Goal: Information Seeking & Learning: Learn about a topic

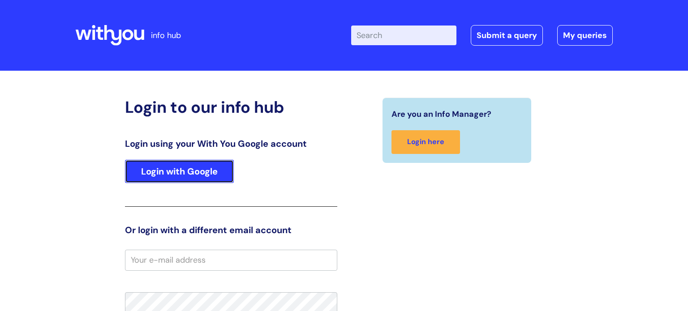
drag, startPoint x: 0, startPoint y: 0, endPoint x: 162, endPoint y: 175, distance: 238.5
click at [162, 175] on link "Login with Google" at bounding box center [179, 171] width 109 height 23
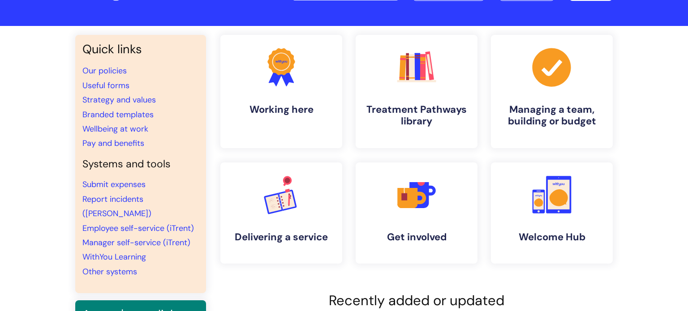
scroll to position [66, 0]
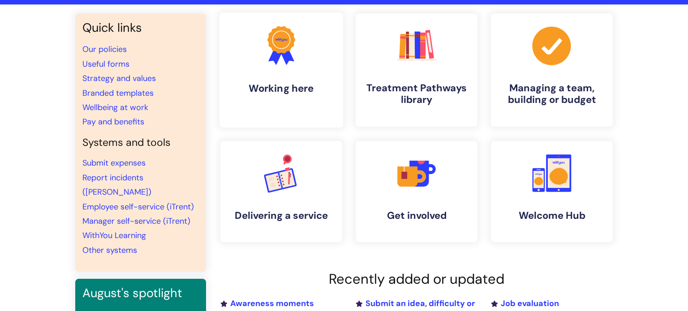
click at [281, 91] on h4 "Working here" at bounding box center [281, 88] width 109 height 12
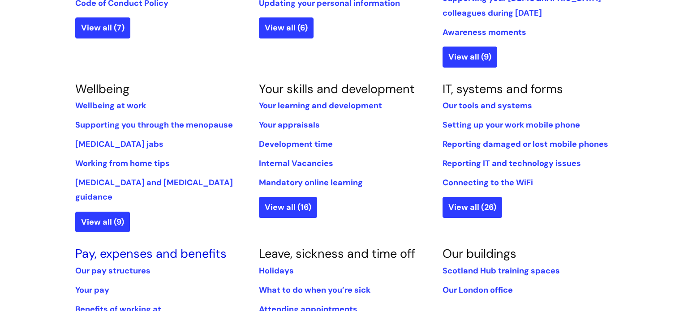
scroll to position [326, 0]
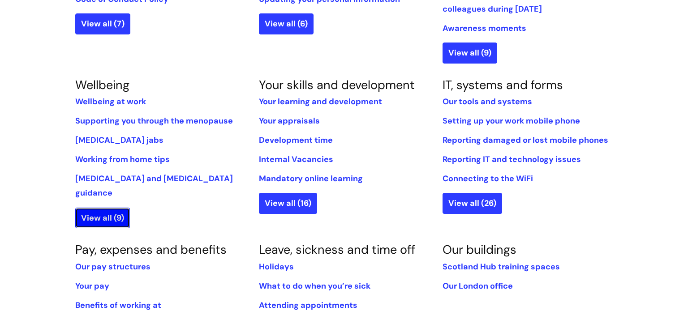
click at [107, 209] on link "View all (9)" at bounding box center [102, 218] width 55 height 21
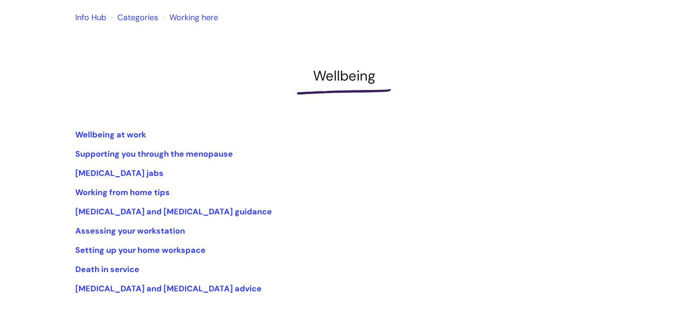
scroll to position [78, 0]
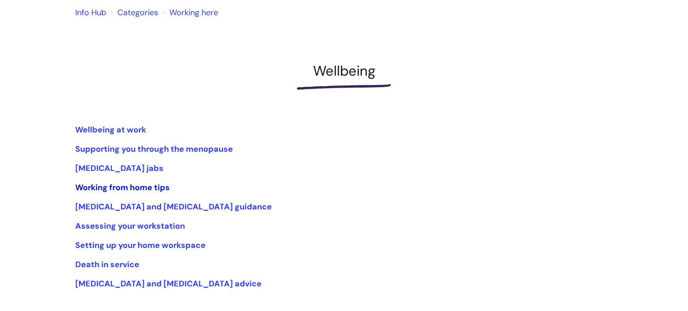
click at [131, 190] on link "Working from home tips" at bounding box center [122, 187] width 95 height 11
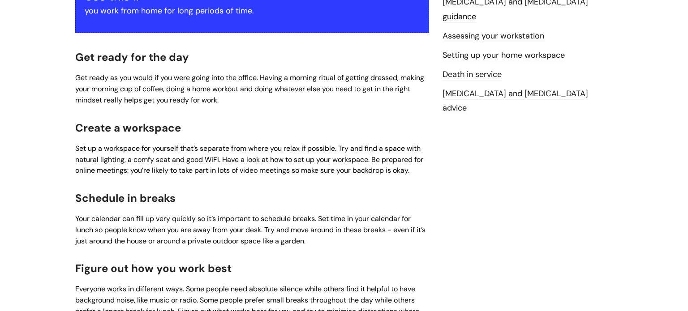
scroll to position [88, 0]
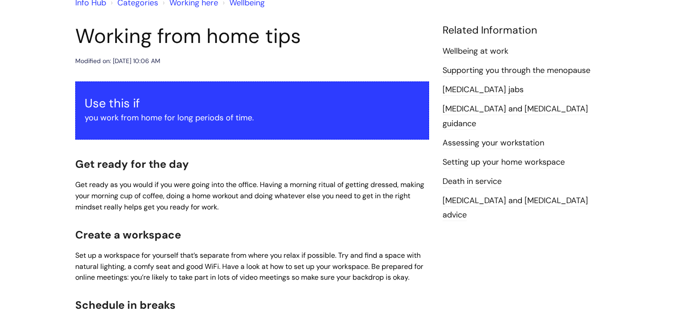
click at [476, 176] on link "Death in service" at bounding box center [472, 182] width 59 height 12
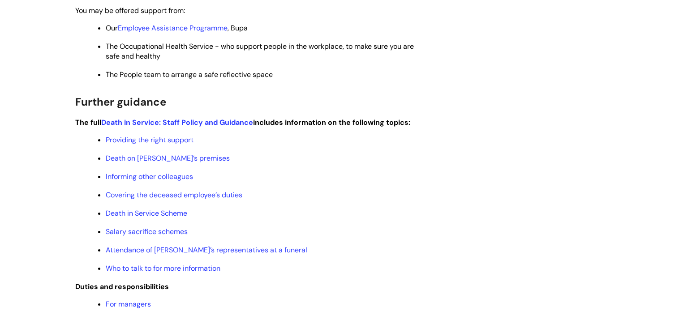
scroll to position [322, 0]
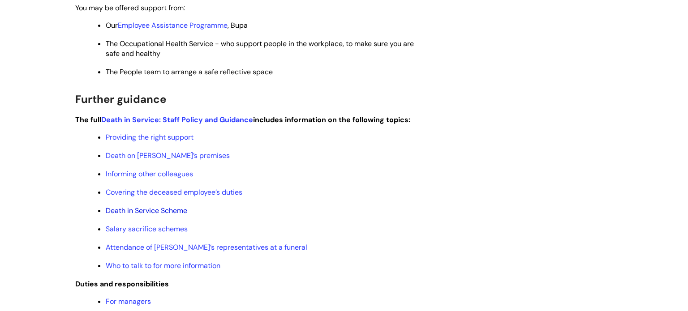
click at [163, 216] on link "Death in Service Scheme" at bounding box center [147, 210] width 82 height 9
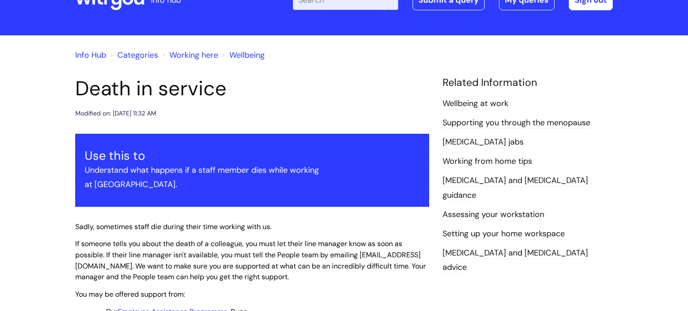
scroll to position [25, 0]
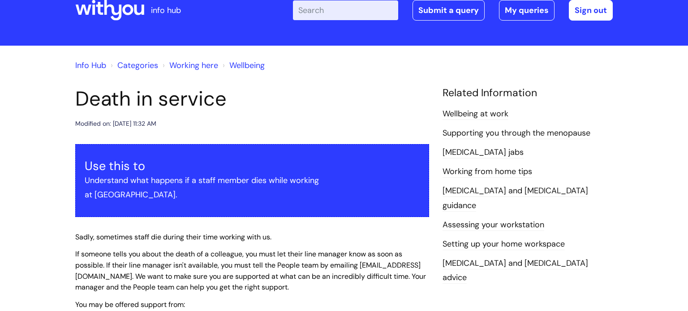
click at [492, 113] on link "Wellbeing at work" at bounding box center [476, 114] width 66 height 12
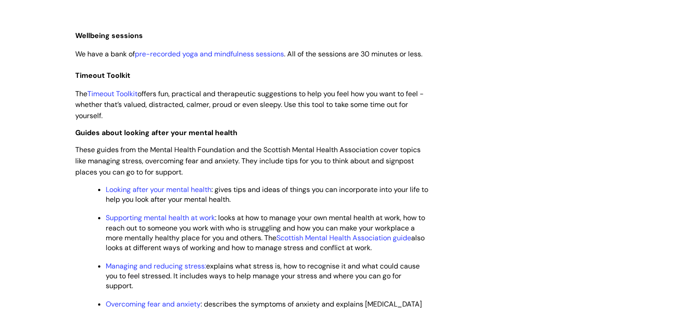
scroll to position [1020, 0]
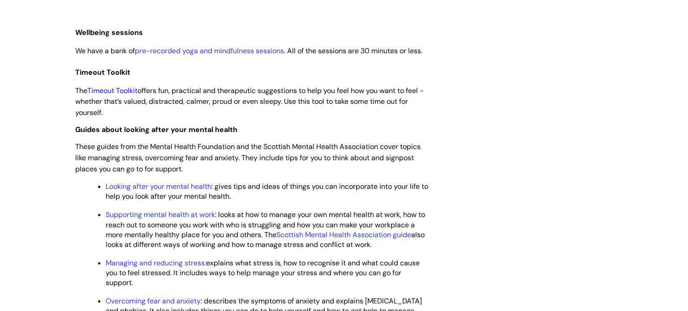
click at [131, 95] on link "Timeout Toolkit" at bounding box center [112, 90] width 50 height 9
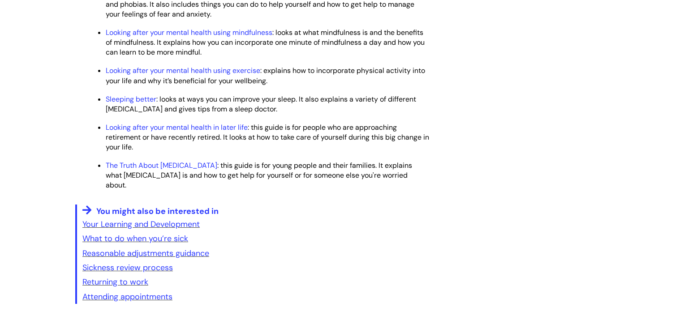
scroll to position [1374, 0]
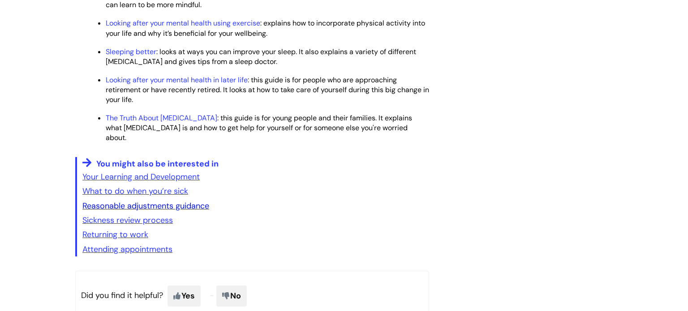
click at [195, 212] on link "Reasonable adjustments guidance" at bounding box center [145, 206] width 127 height 11
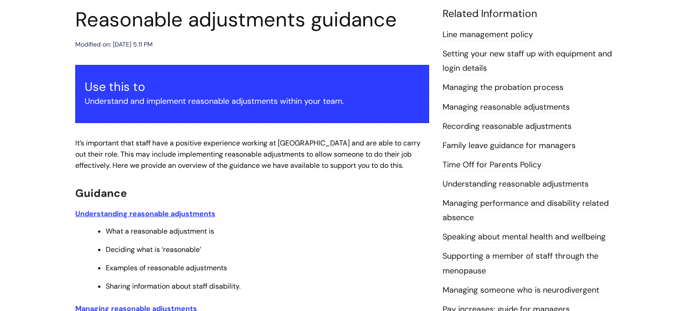
scroll to position [134, 0]
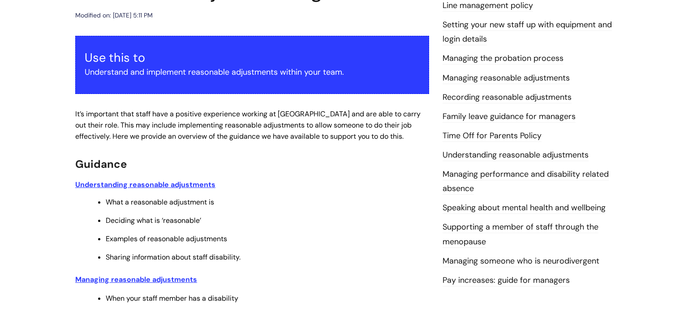
click at [535, 209] on link "Speaking about mental health and wellbeing" at bounding box center [524, 209] width 163 height 12
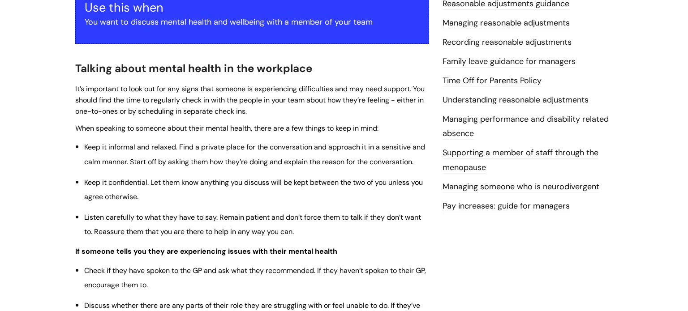
scroll to position [199, 0]
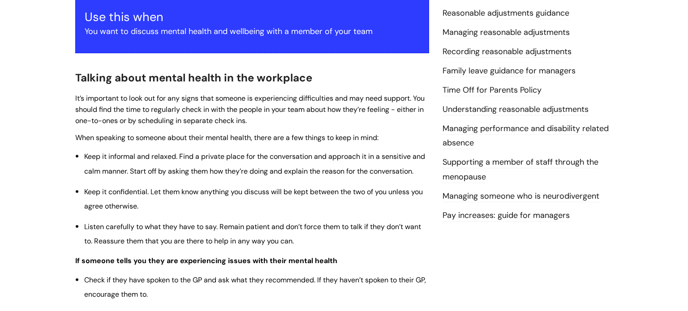
click at [505, 196] on link "Managing someone who is neurodivergent" at bounding box center [521, 197] width 157 height 12
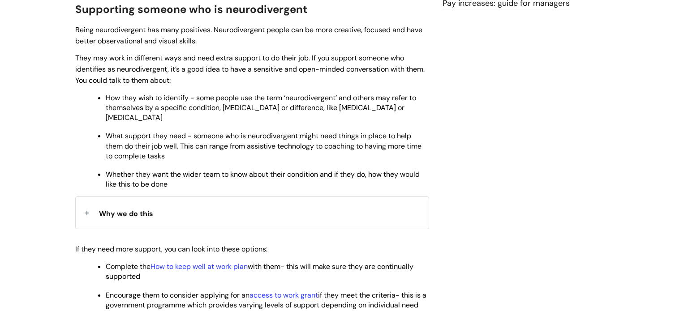
scroll to position [414, 0]
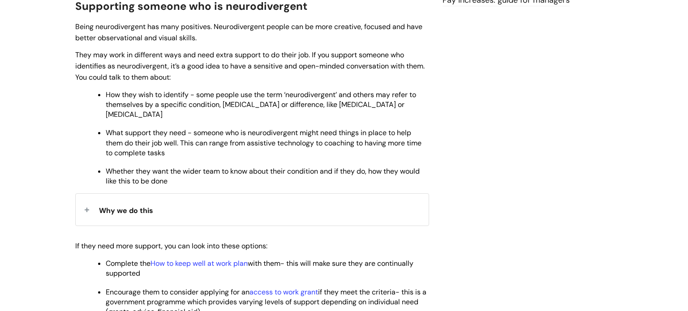
click at [122, 206] on span "Why we do this" at bounding box center [126, 210] width 54 height 9
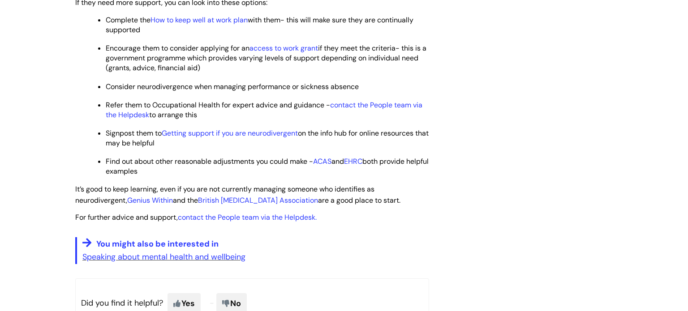
scroll to position [722, 0]
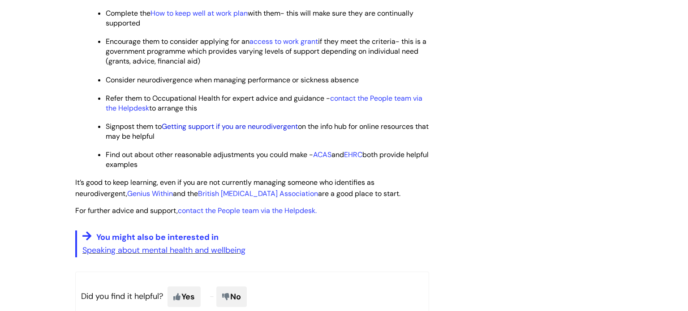
click at [239, 122] on link "Getting support if you are neurodivergent" at bounding box center [230, 126] width 136 height 9
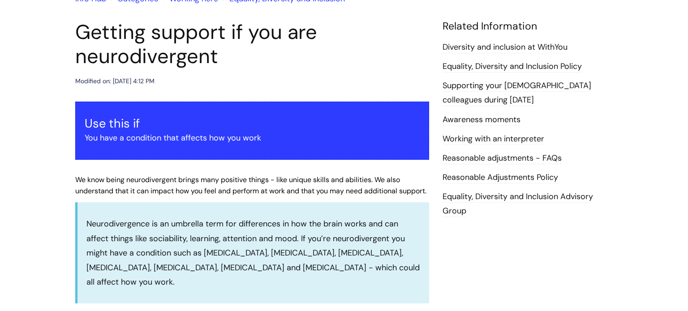
scroll to position [92, 0]
click at [501, 160] on link "Reasonable adjustments - FAQs" at bounding box center [502, 158] width 119 height 12
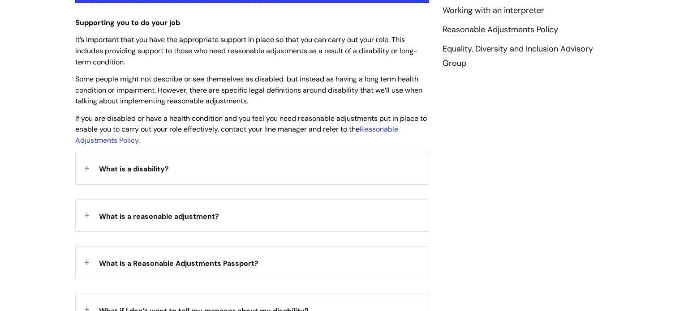
scroll to position [275, 0]
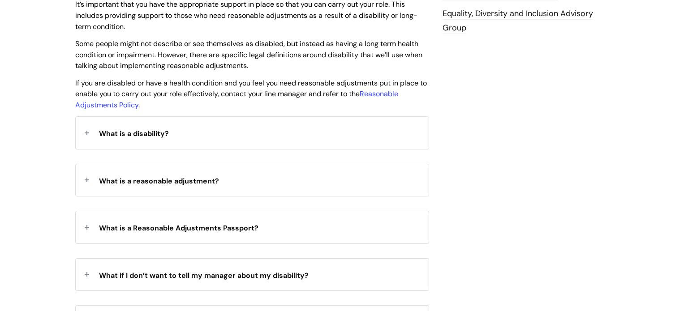
click at [202, 145] on div "What is a disability?" at bounding box center [252, 133] width 353 height 32
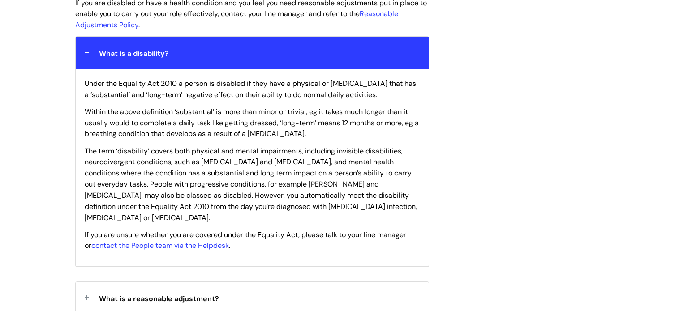
scroll to position [457, 0]
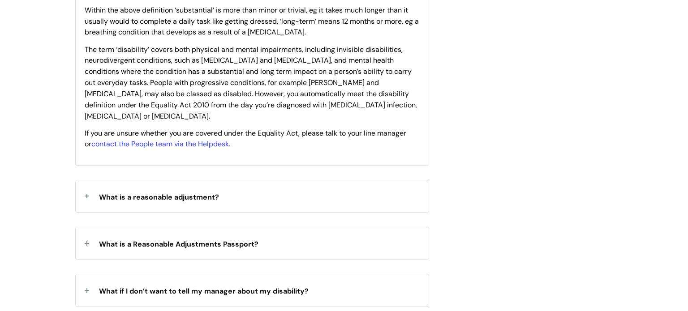
click at [169, 193] on span "What is a reasonable adjustment?" at bounding box center [159, 197] width 120 height 9
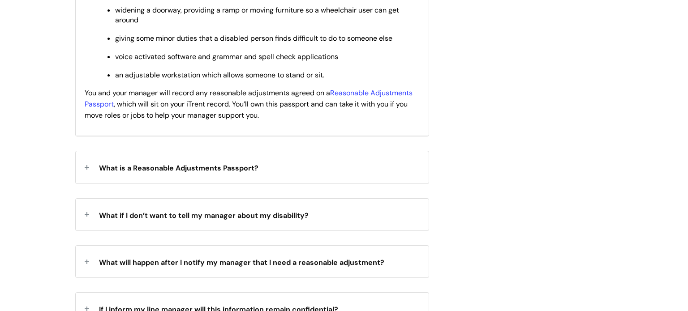
scroll to position [821, 0]
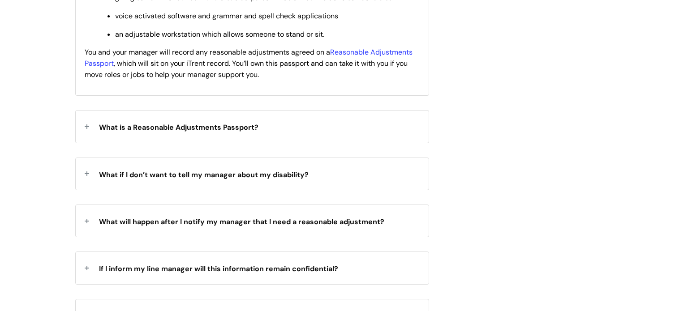
click at [324, 177] on div "What if I don’t want to tell my manager about my disability?" at bounding box center [252, 174] width 353 height 32
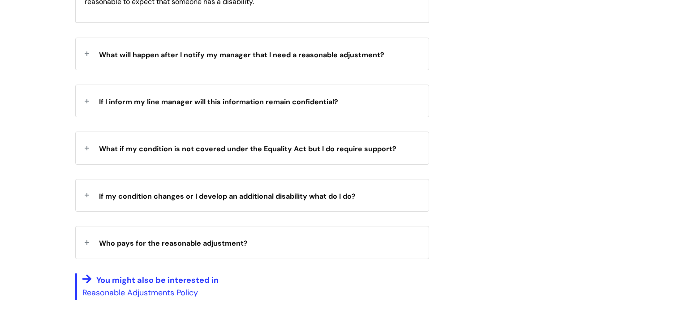
scroll to position [1244, 0]
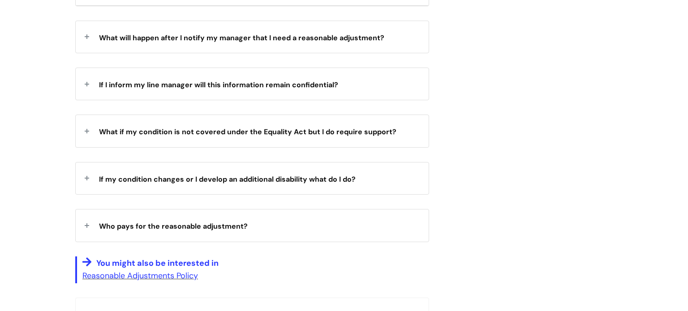
click at [392, 219] on div "Who pays for the reasonable adjustment?" at bounding box center [252, 226] width 353 height 32
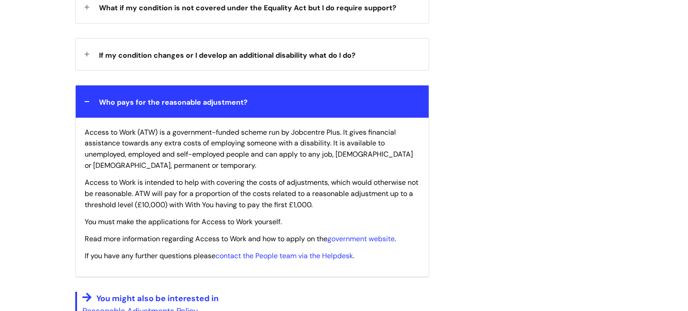
scroll to position [1375, 0]
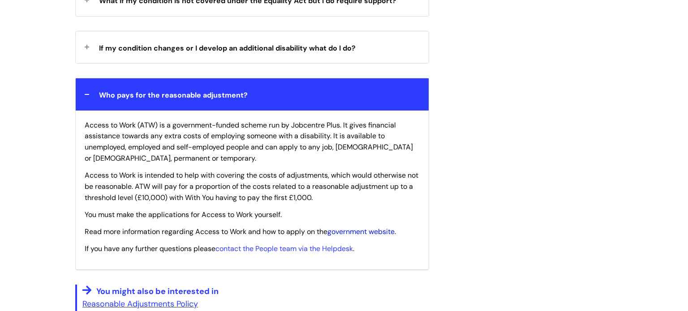
click at [379, 231] on link "government website" at bounding box center [361, 231] width 67 height 9
